Goal: Information Seeking & Learning: Learn about a topic

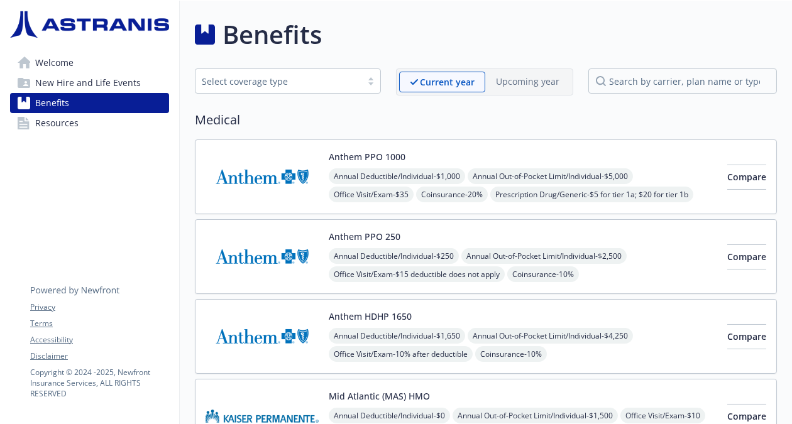
click at [58, 60] on span "Welcome" at bounding box center [54, 63] width 38 height 20
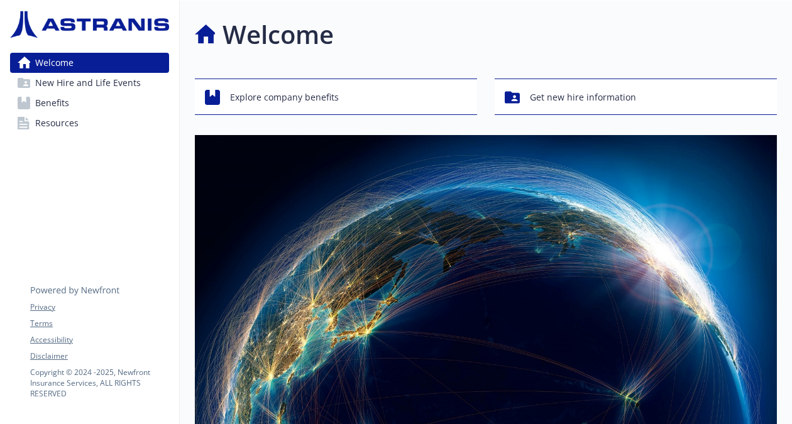
click at [80, 83] on span "New Hire and Life Events" at bounding box center [88, 83] width 106 height 20
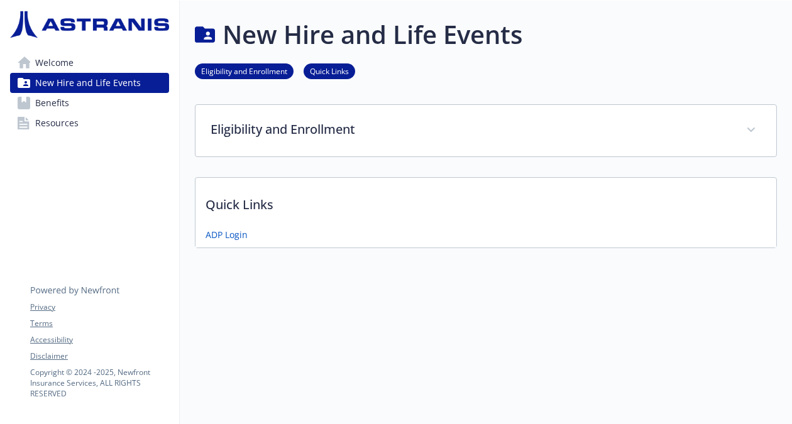
click at [65, 103] on span "Benefits" at bounding box center [52, 103] width 34 height 20
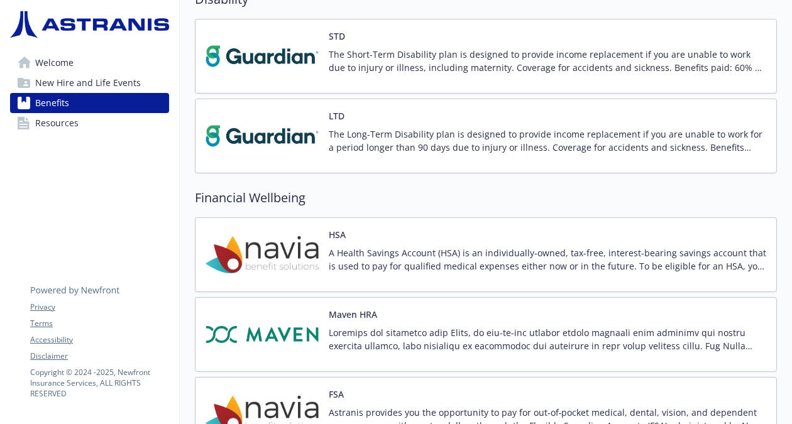
scroll to position [990, 0]
